Goal: Check status

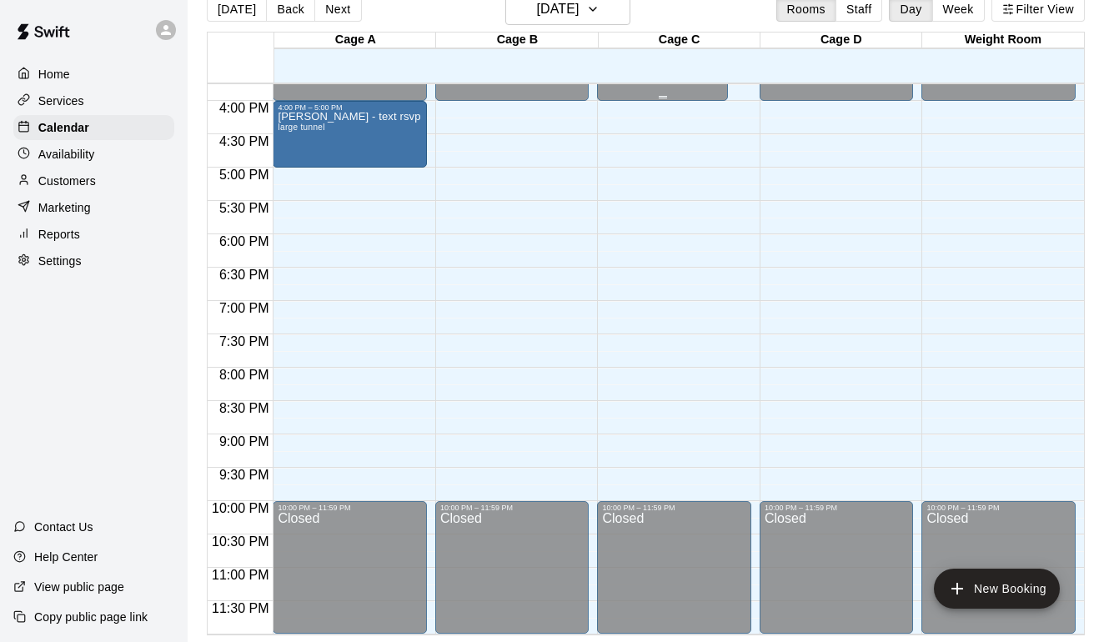
scroll to position [1052, 0]
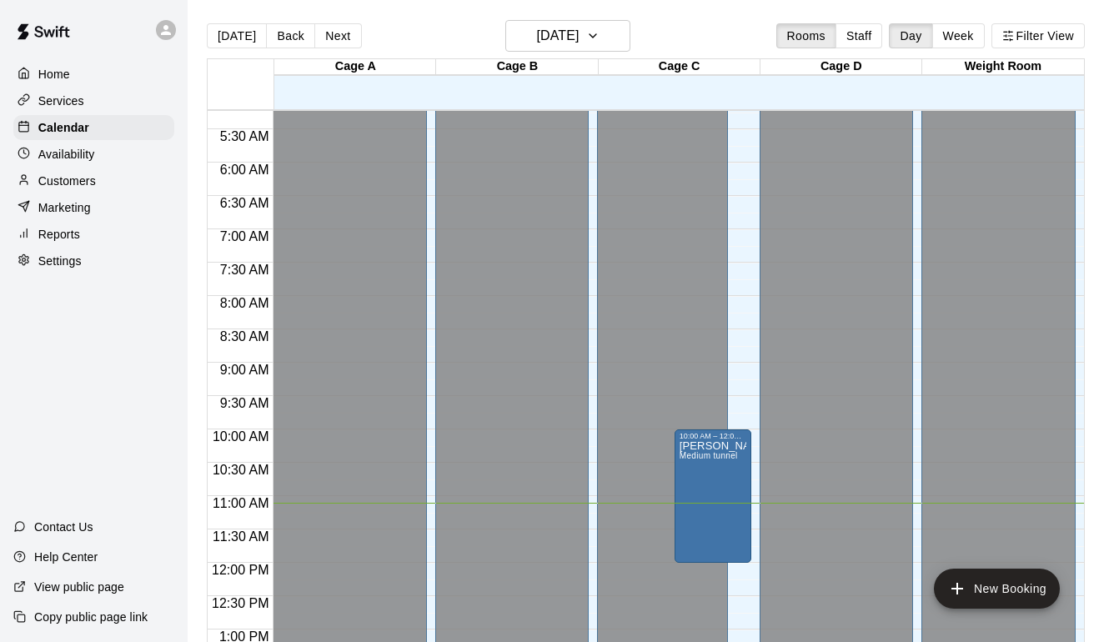
scroll to position [343, 0]
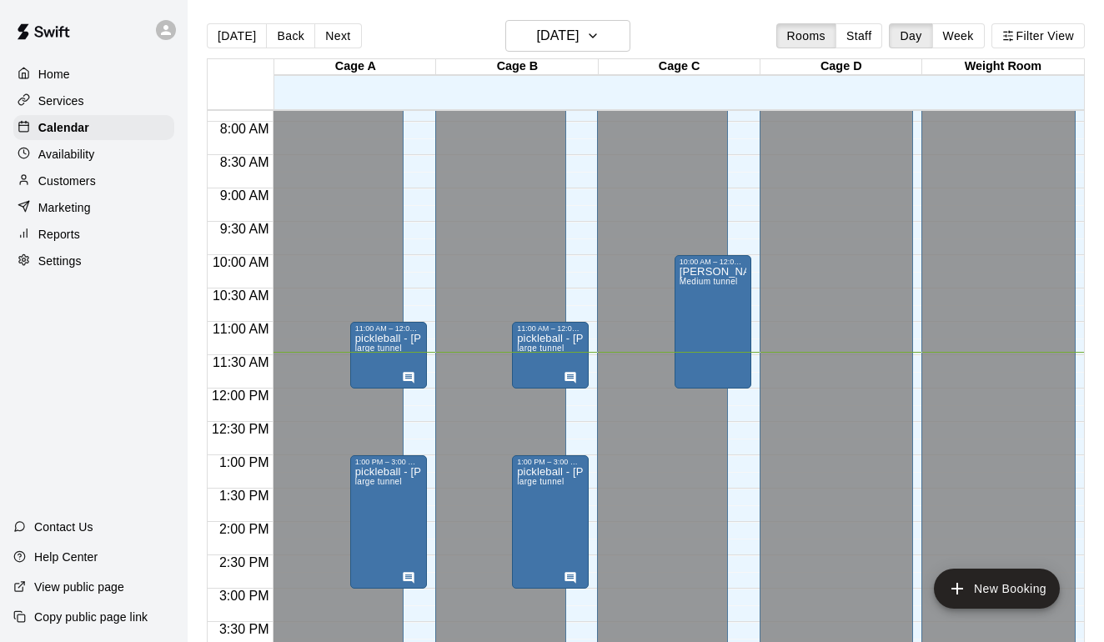
scroll to position [535, 0]
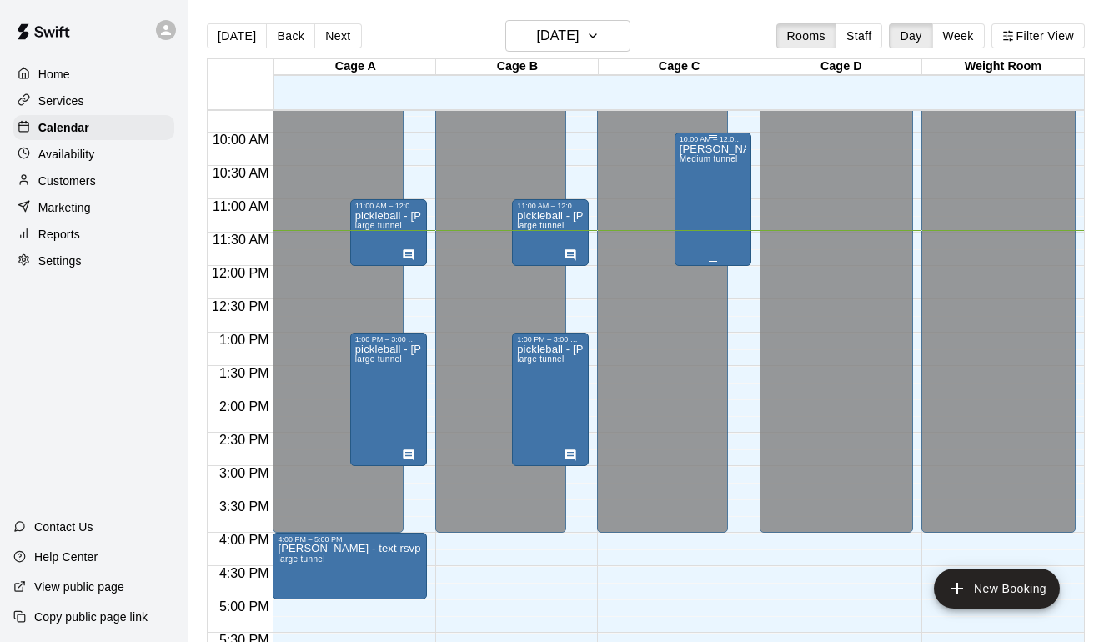
scroll to position [649, 0]
